Goal: Transaction & Acquisition: Purchase product/service

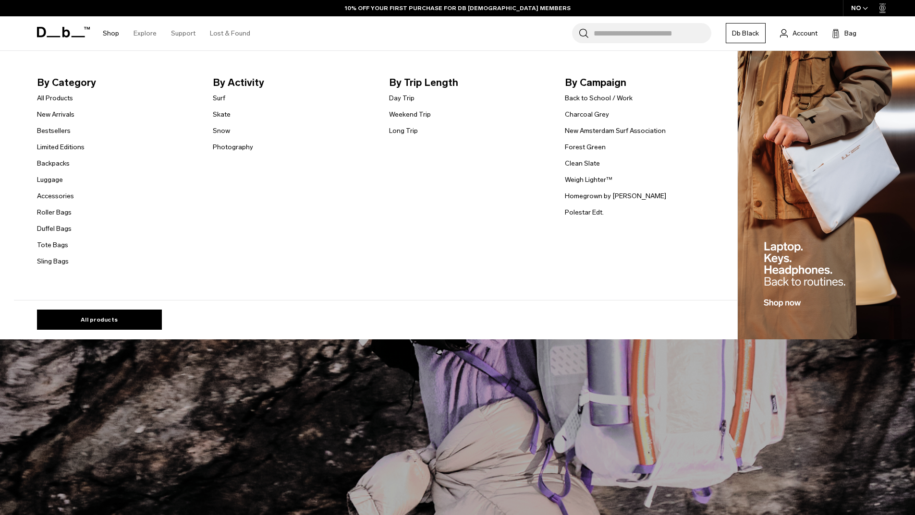
click at [109, 29] on link "Shop" at bounding box center [111, 33] width 16 height 34
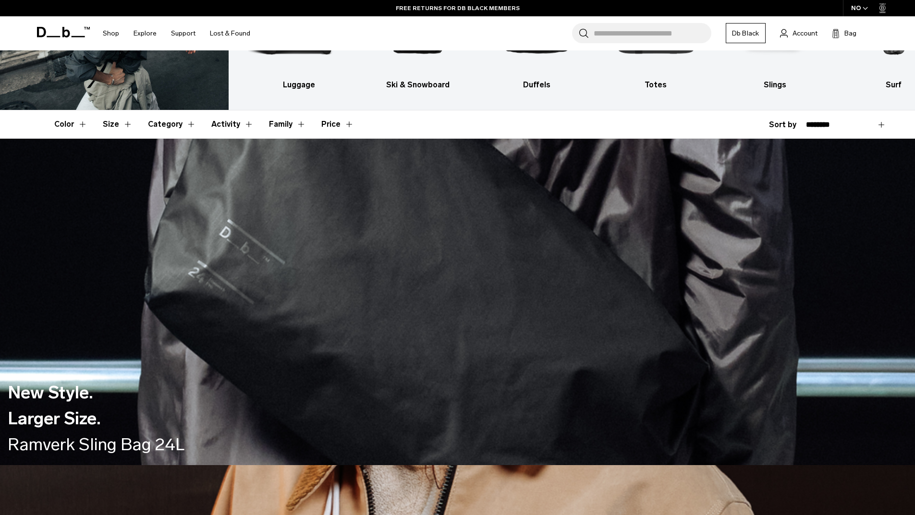
scroll to position [144, 0]
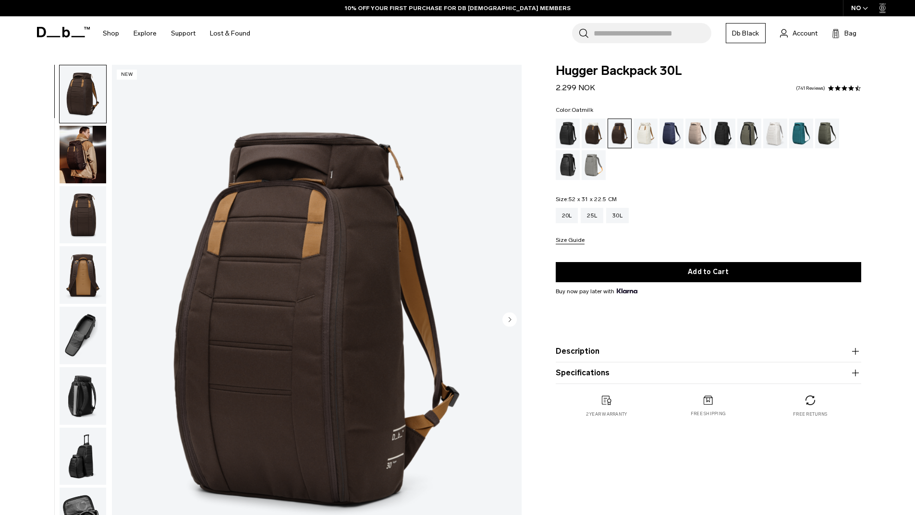
click at [645, 135] on div "Oatmilk" at bounding box center [645, 134] width 24 height 30
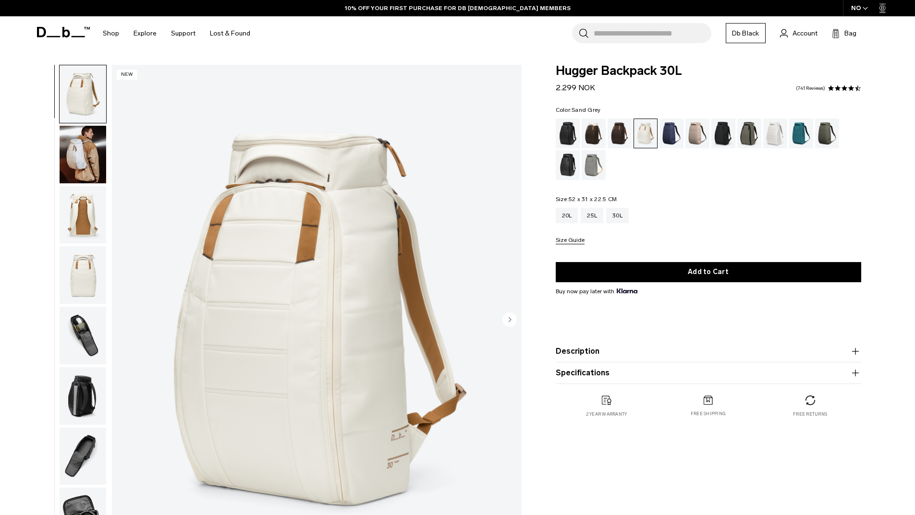
click at [591, 160] on div "Sand Grey" at bounding box center [593, 165] width 24 height 30
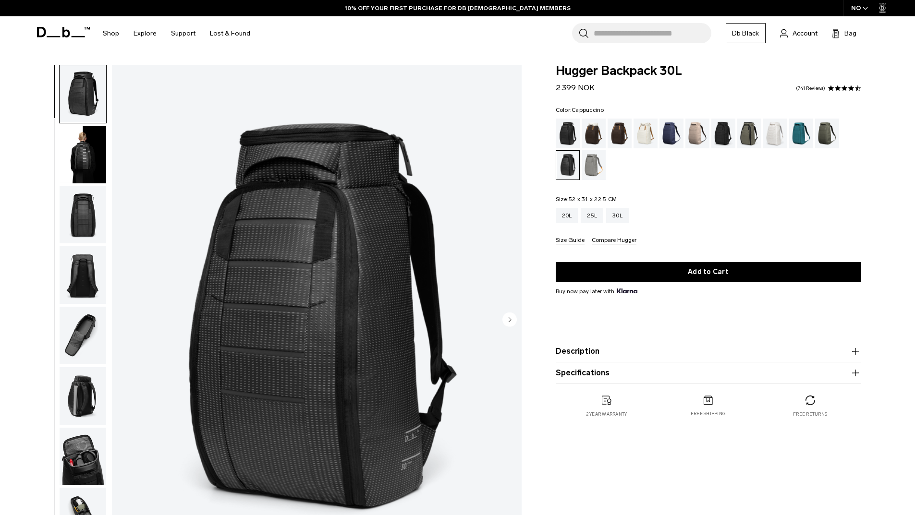
click at [596, 133] on div "Cappuccino" at bounding box center [593, 134] width 24 height 30
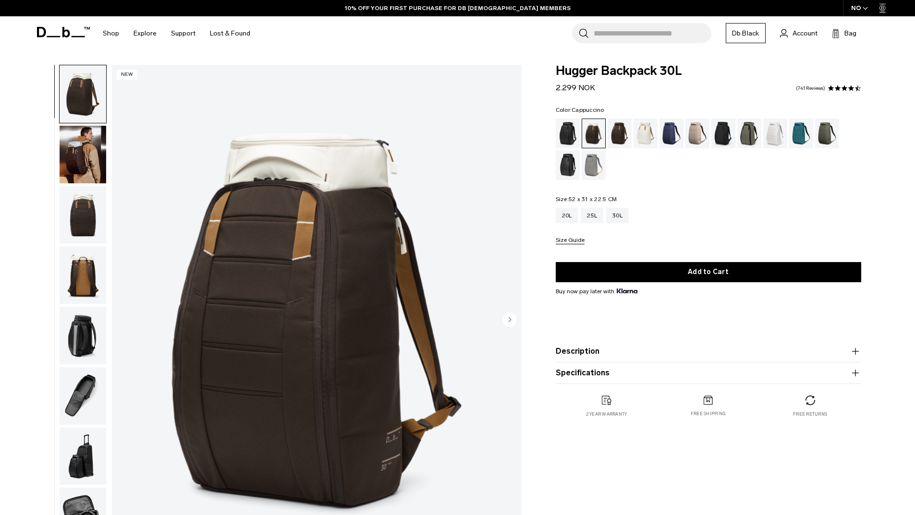
click at [662, 135] on div "Blue Hour" at bounding box center [671, 134] width 24 height 30
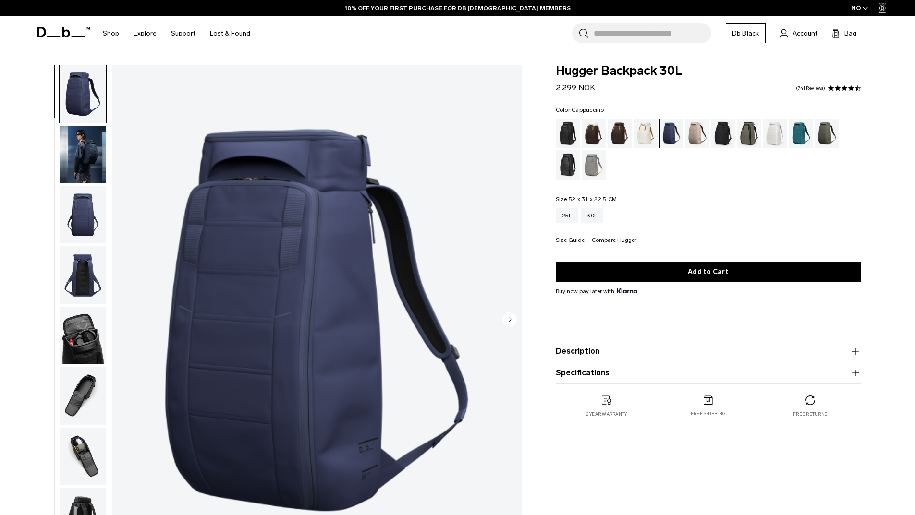
click at [590, 131] on div "Cappuccino" at bounding box center [593, 134] width 24 height 30
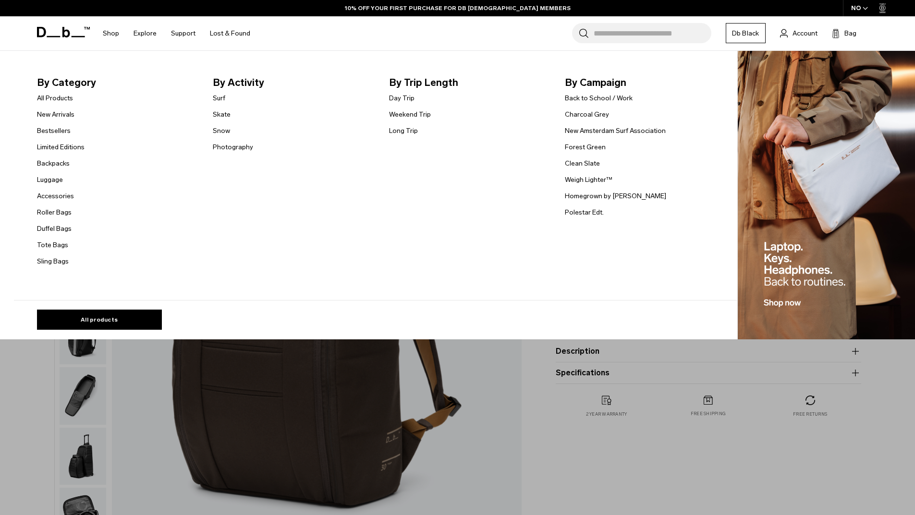
click at [108, 34] on link "Shop" at bounding box center [111, 33] width 16 height 34
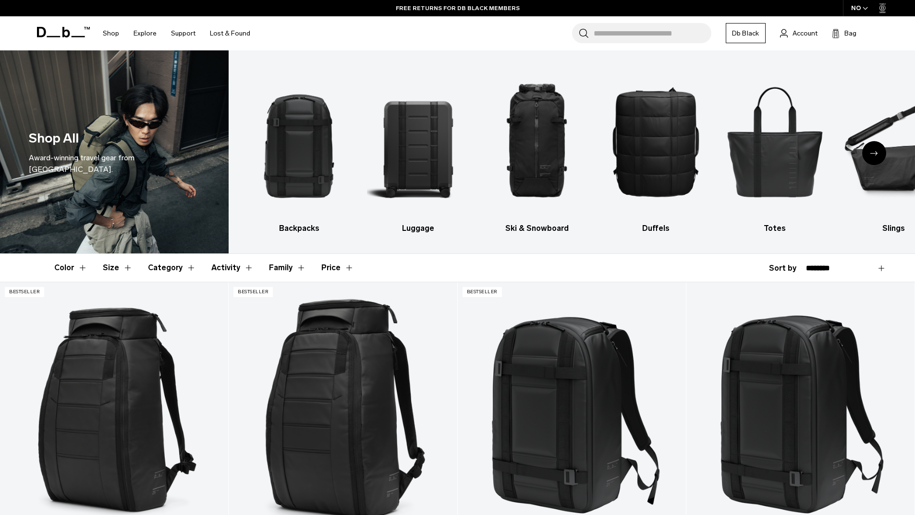
click at [67, 268] on button "Color" at bounding box center [70, 268] width 33 height 28
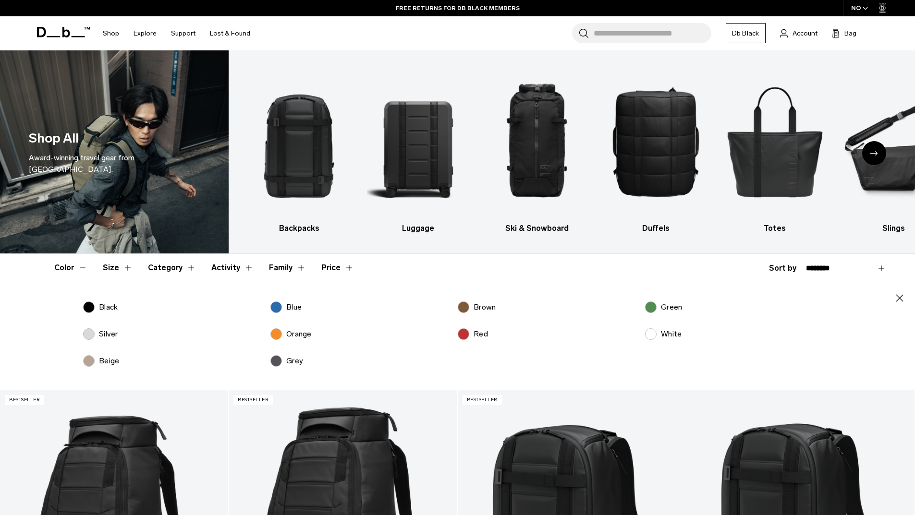
click at [67, 268] on button "Color" at bounding box center [70, 268] width 33 height 28
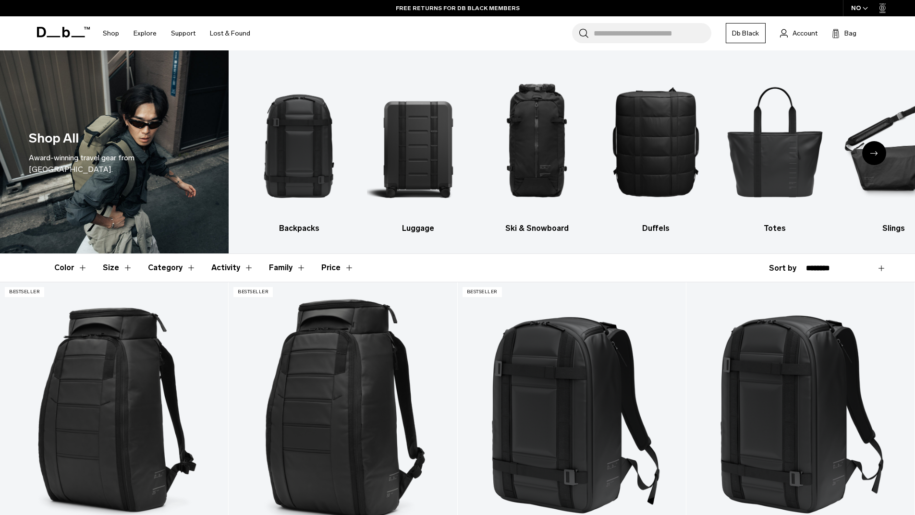
click at [219, 267] on button "Activity" at bounding box center [232, 268] width 42 height 28
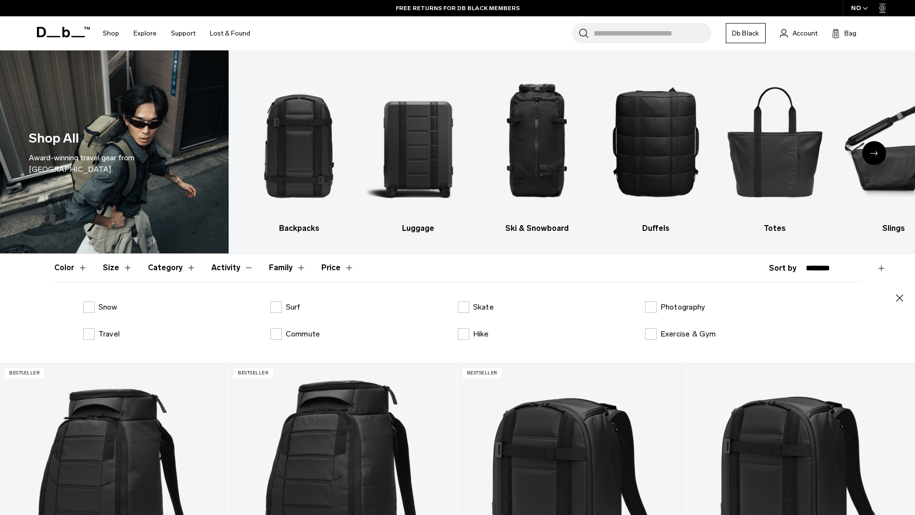
click at [220, 267] on button "Activity" at bounding box center [232, 268] width 42 height 28
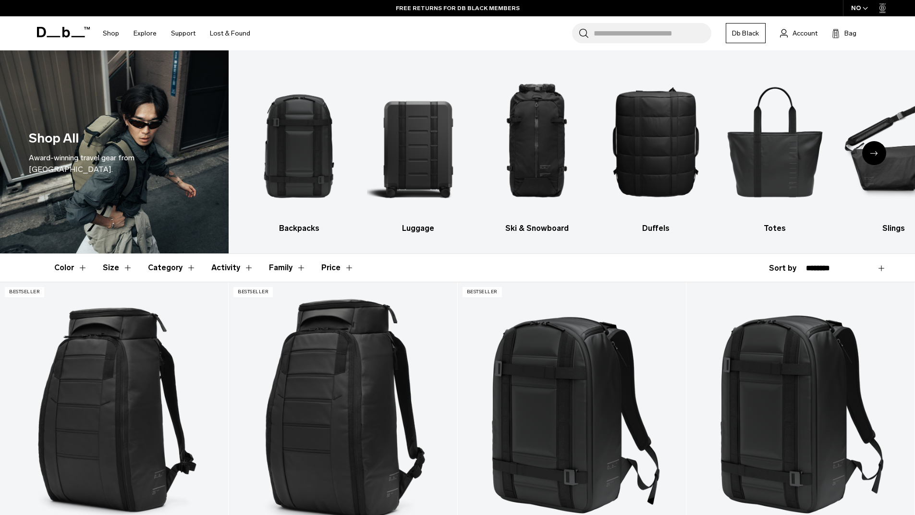
click at [162, 268] on button "Category" at bounding box center [172, 268] width 48 height 28
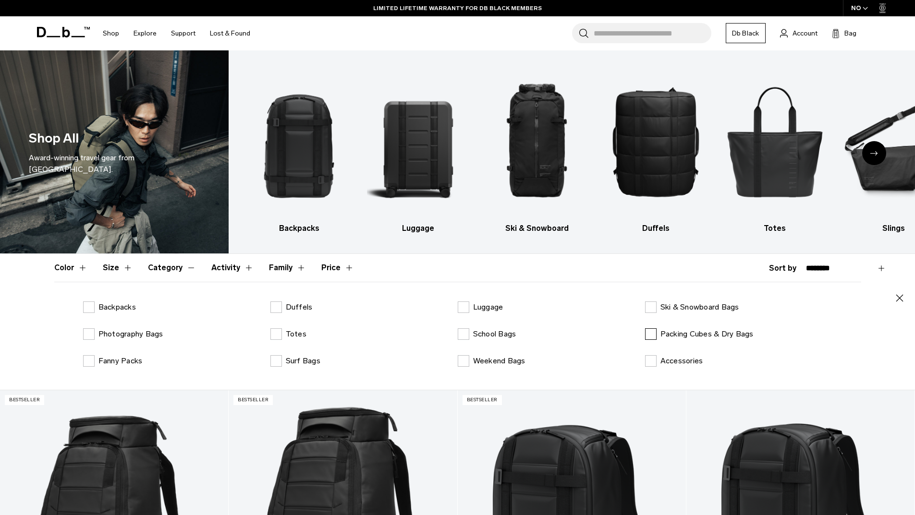
click at [649, 336] on label "Packing Cubes & Dry Bags" at bounding box center [699, 334] width 109 height 12
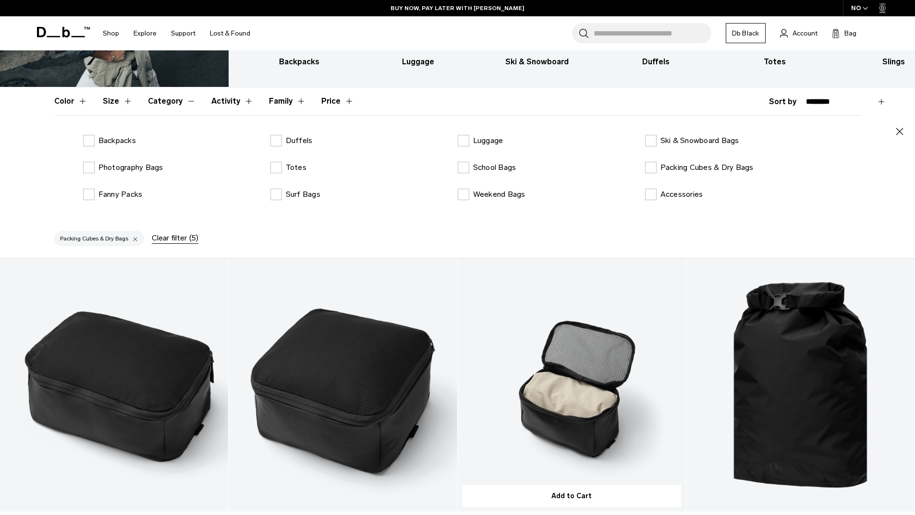
scroll to position [96, 0]
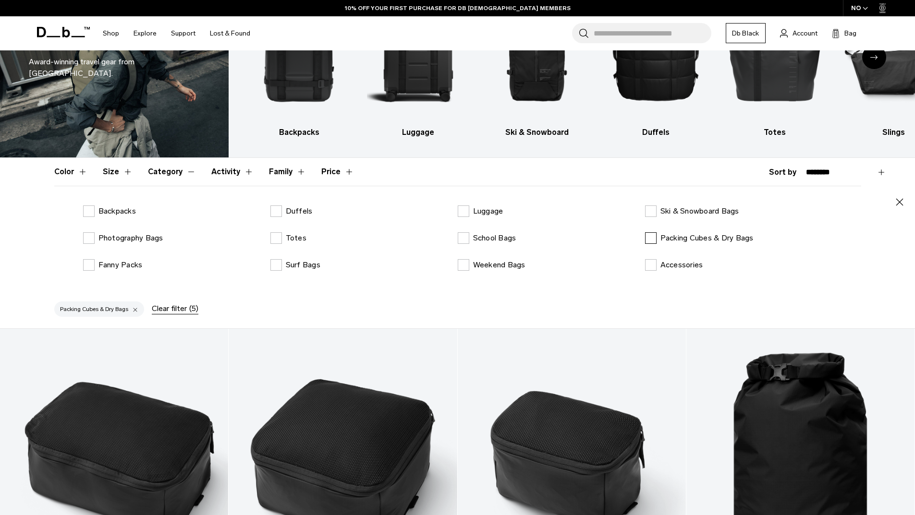
click at [654, 239] on label "Packing Cubes & Dry Bags" at bounding box center [699, 238] width 109 height 12
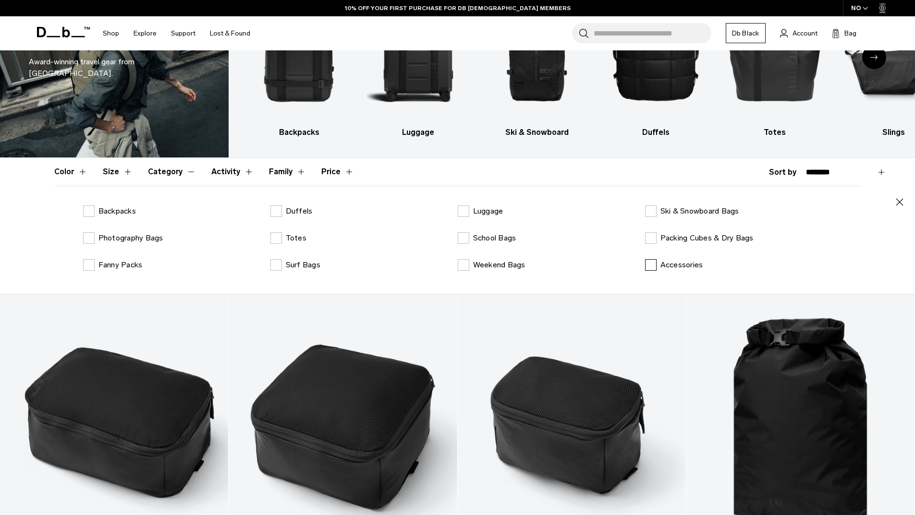
click at [646, 268] on label "Accessories" at bounding box center [674, 265] width 58 height 12
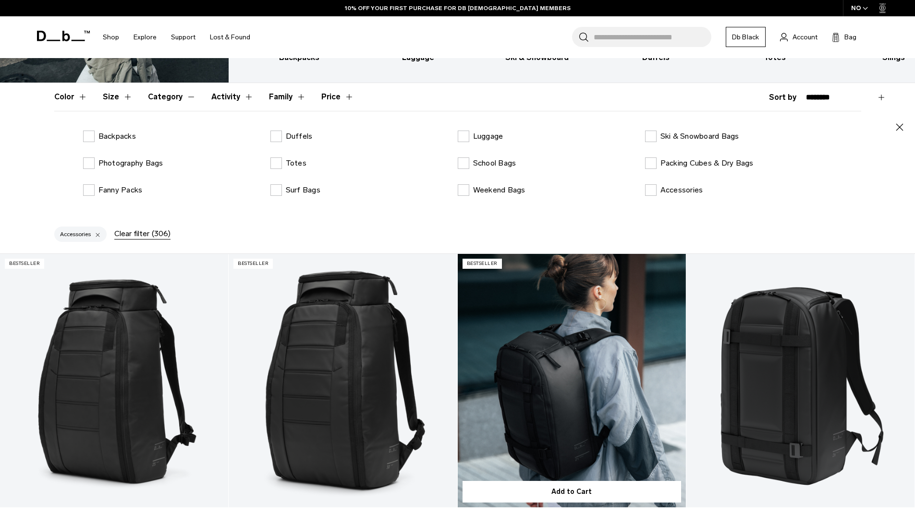
scroll to position [240, 0]
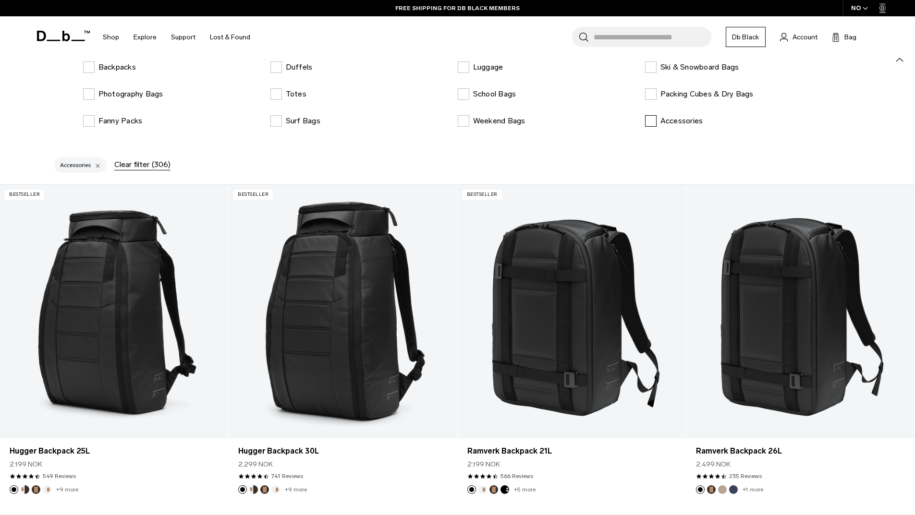
click at [648, 119] on label "Accessories" at bounding box center [674, 121] width 58 height 12
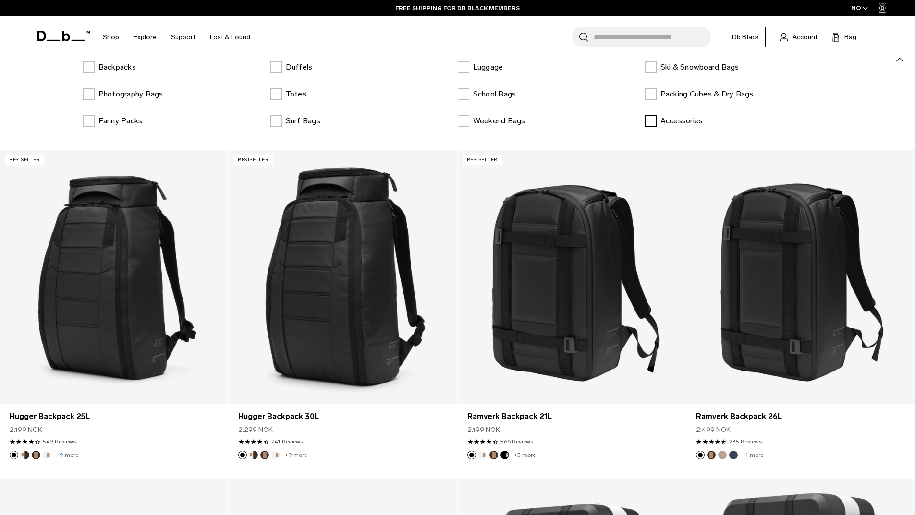
click at [647, 121] on label "Accessories" at bounding box center [674, 121] width 58 height 12
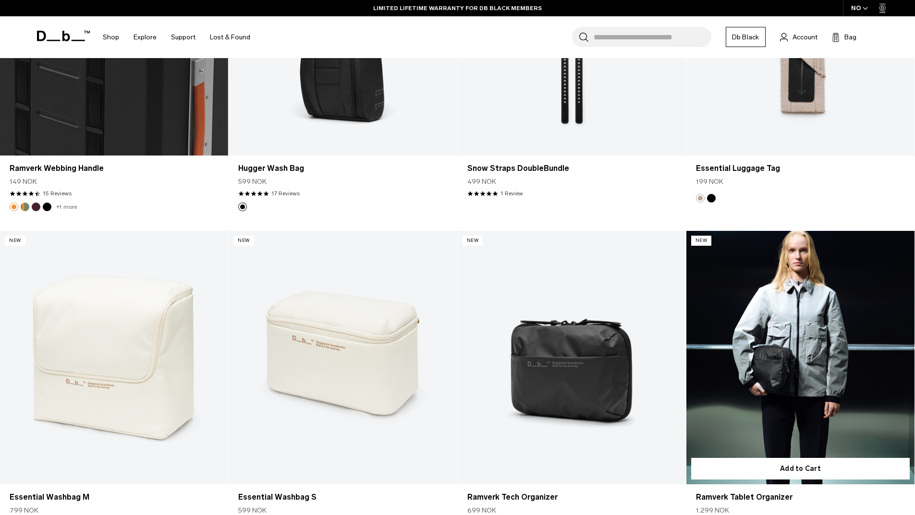
scroll to position [1921, 0]
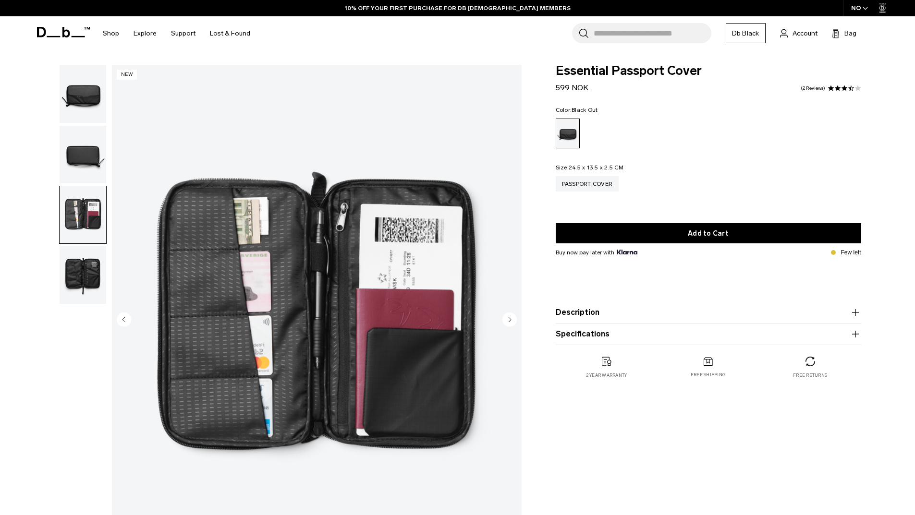
click at [79, 278] on img "button" at bounding box center [83, 275] width 47 height 58
